Goal: Task Accomplishment & Management: Use online tool/utility

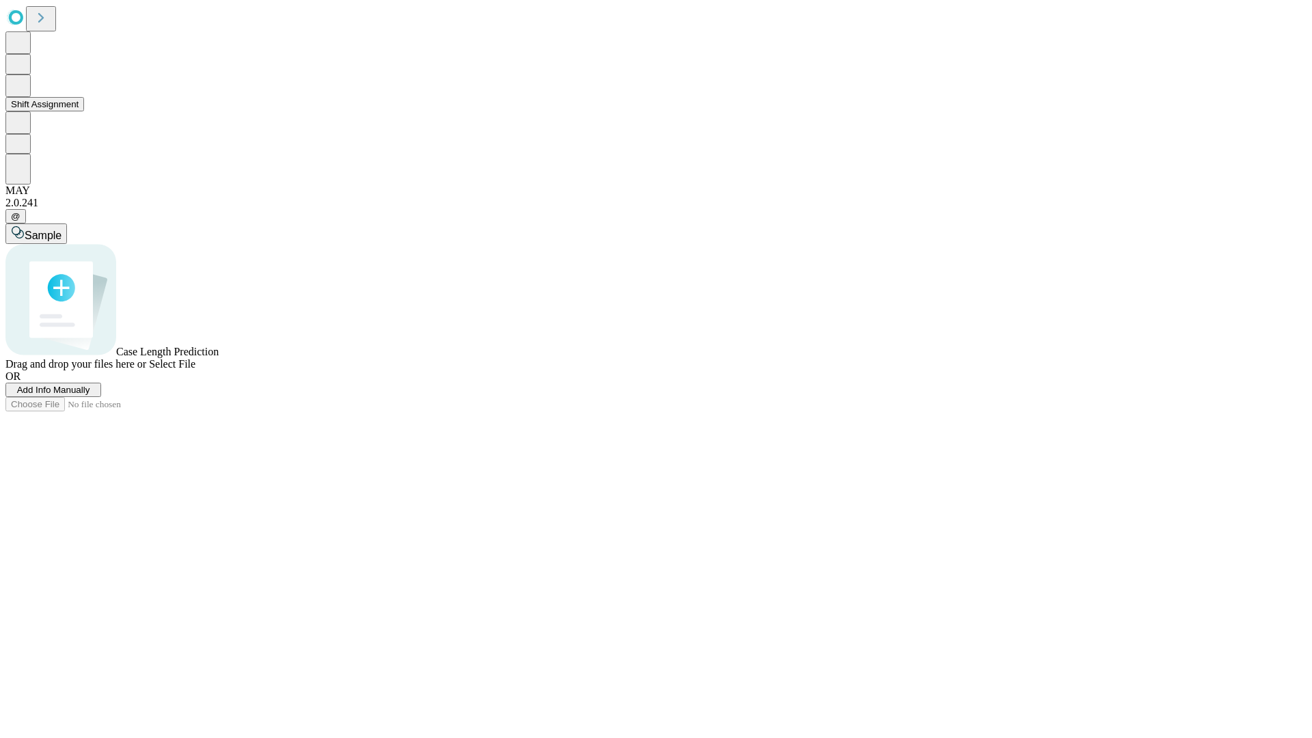
click at [84, 111] on button "Shift Assignment" at bounding box center [44, 104] width 79 height 14
